Goal: Information Seeking & Learning: Find specific fact

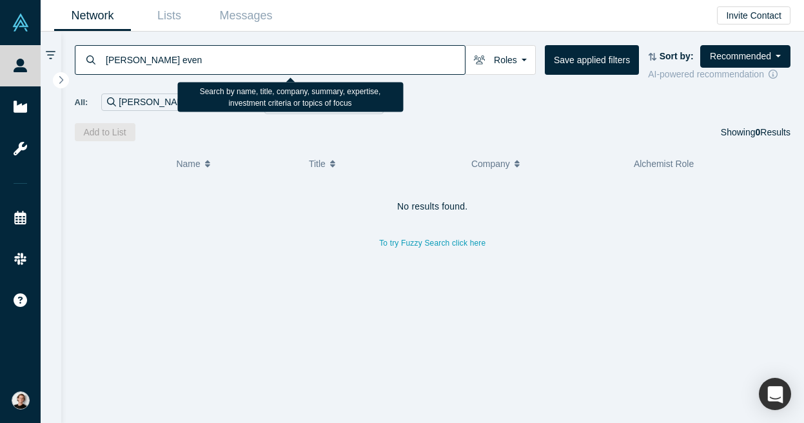
click at [166, 57] on input "[PERSON_NAME] even" at bounding box center [285, 60] width 361 height 30
type input "[PERSON_NAME] fargo"
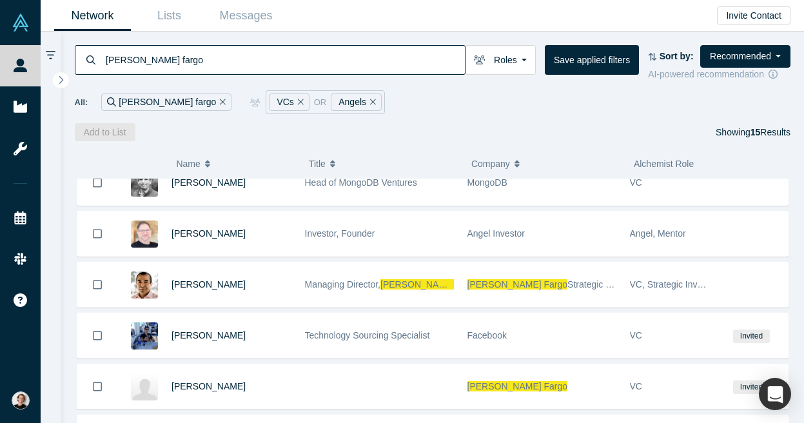
scroll to position [172, 0]
